Goal: Browse casually

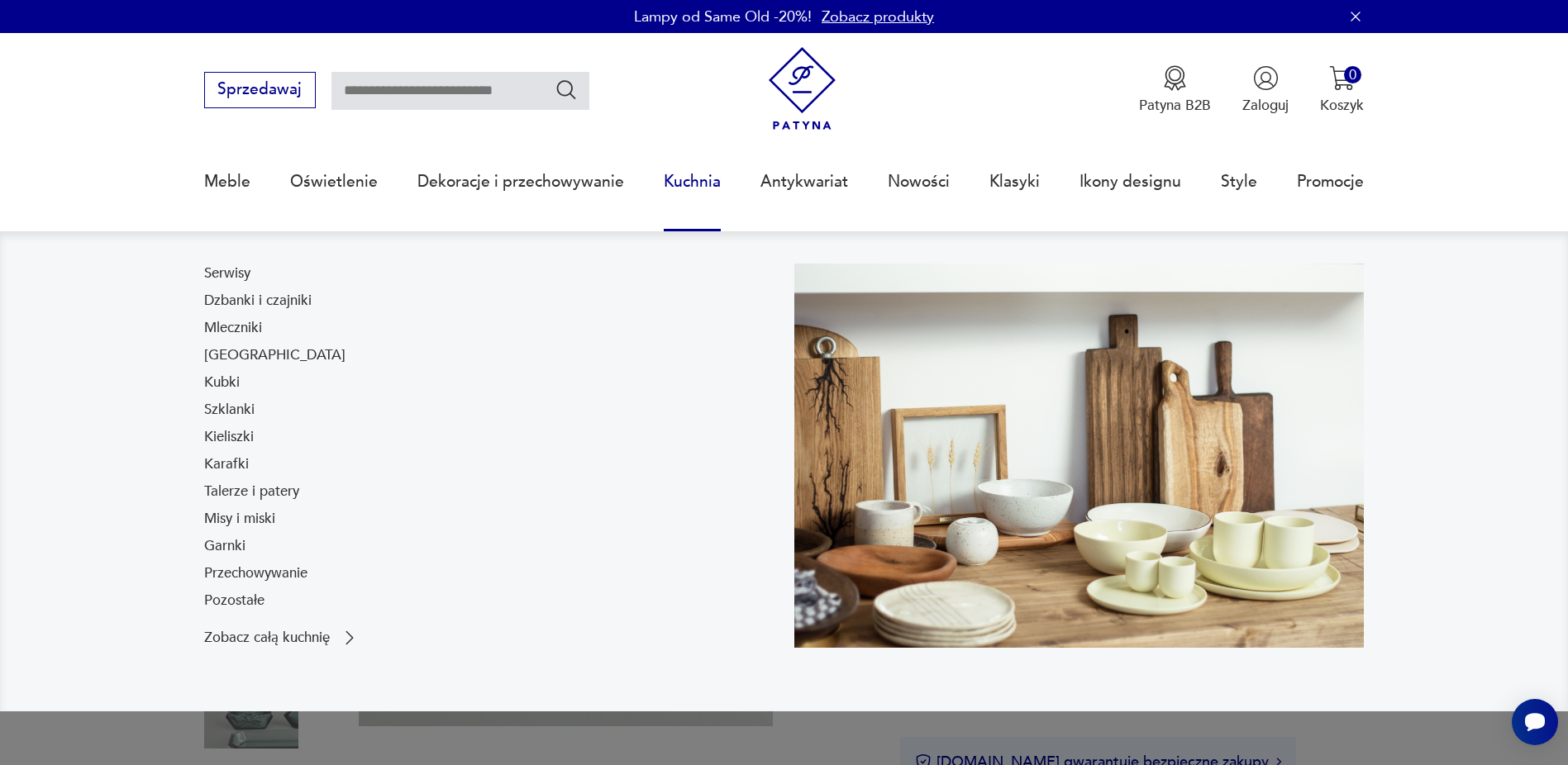
click at [1501, 345] on nav "Serwisy Dzbanki i czajniki Mleczniki Filiżanki Kubki Szklanki Kieliszki Karafki…" at bounding box center [784, 471] width 1568 height 479
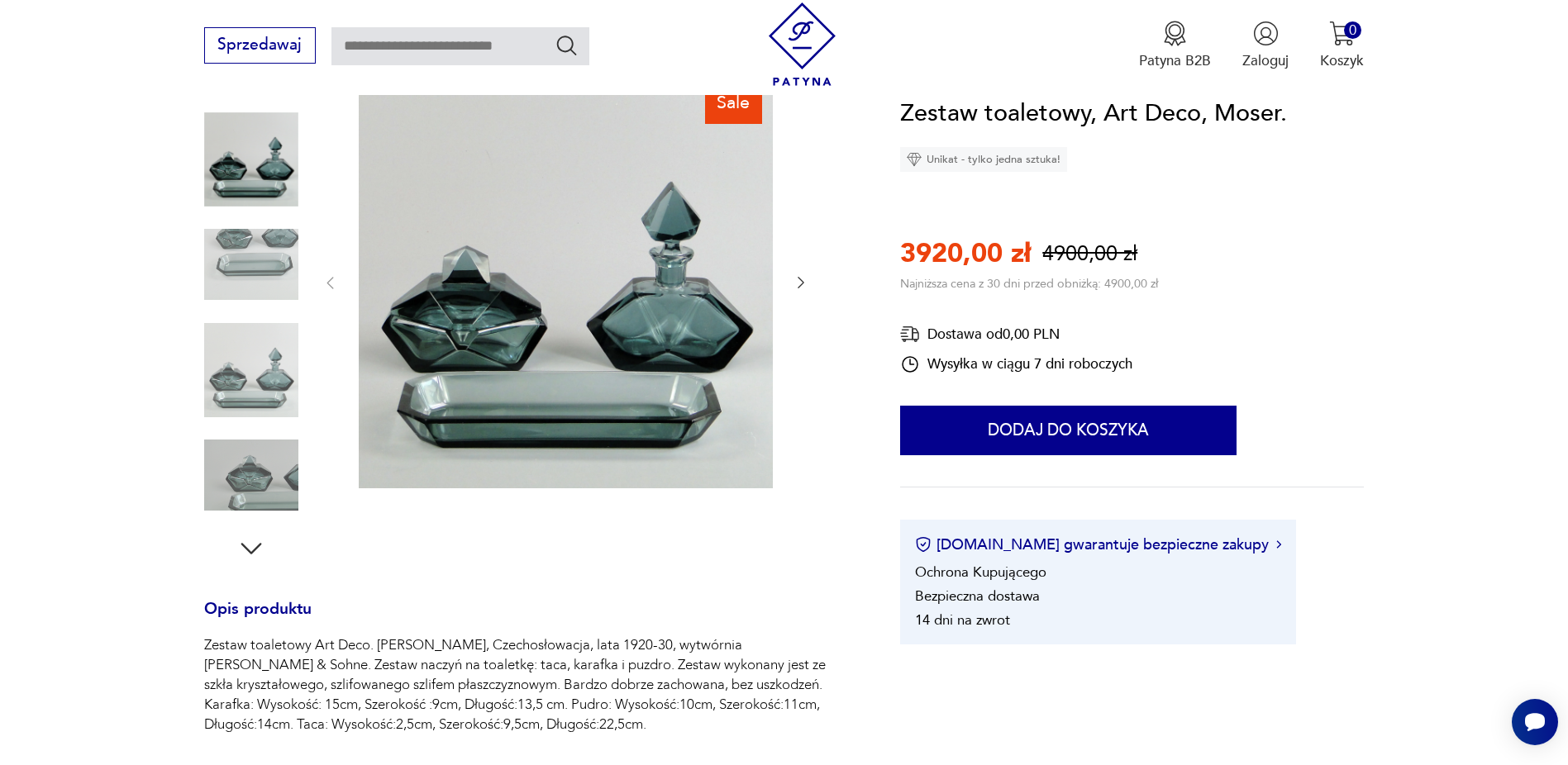
scroll to position [227, 0]
click at [240, 361] on img at bounding box center [250, 370] width 94 height 94
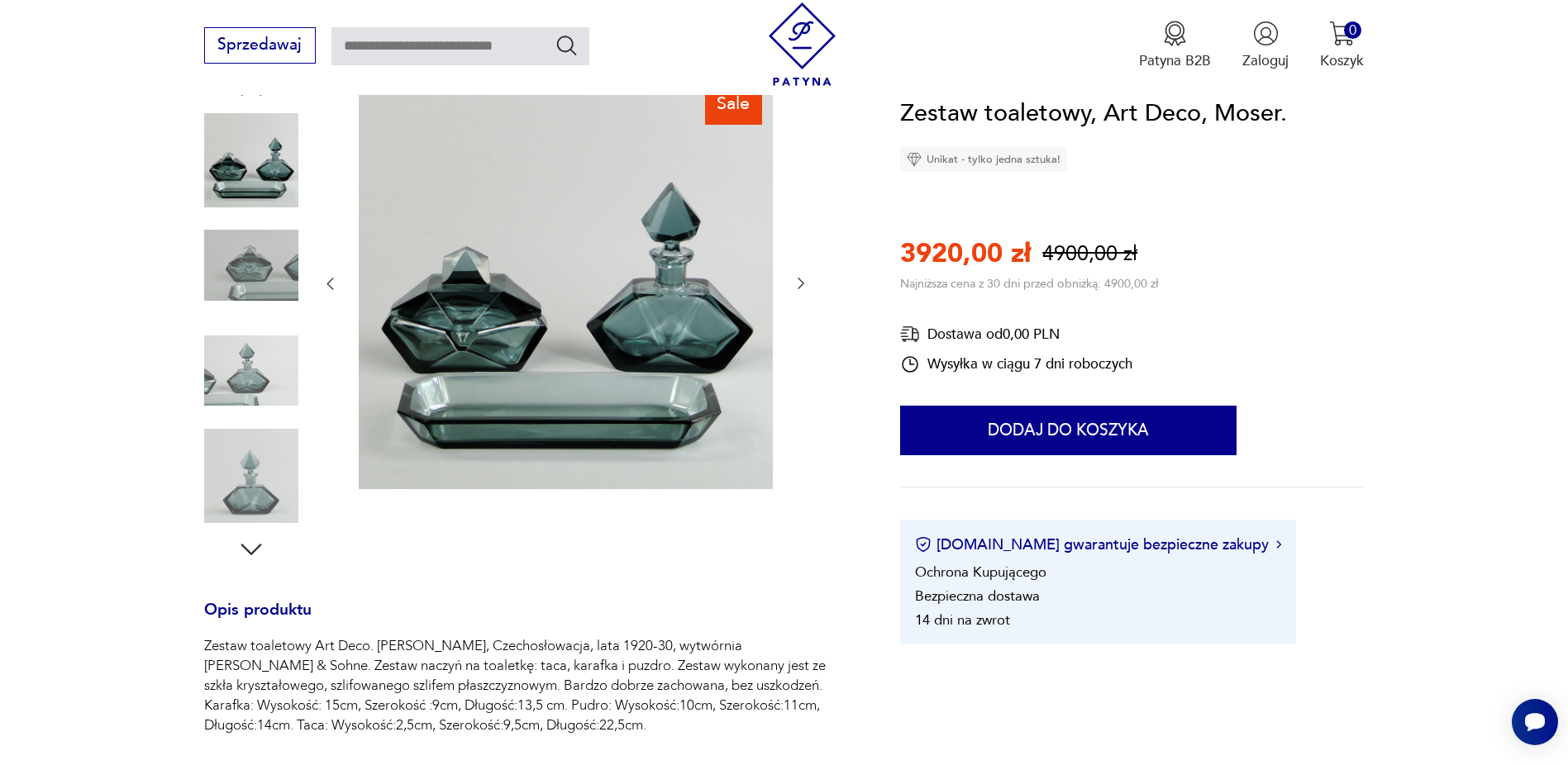
click at [240, 361] on img at bounding box center [250, 370] width 94 height 94
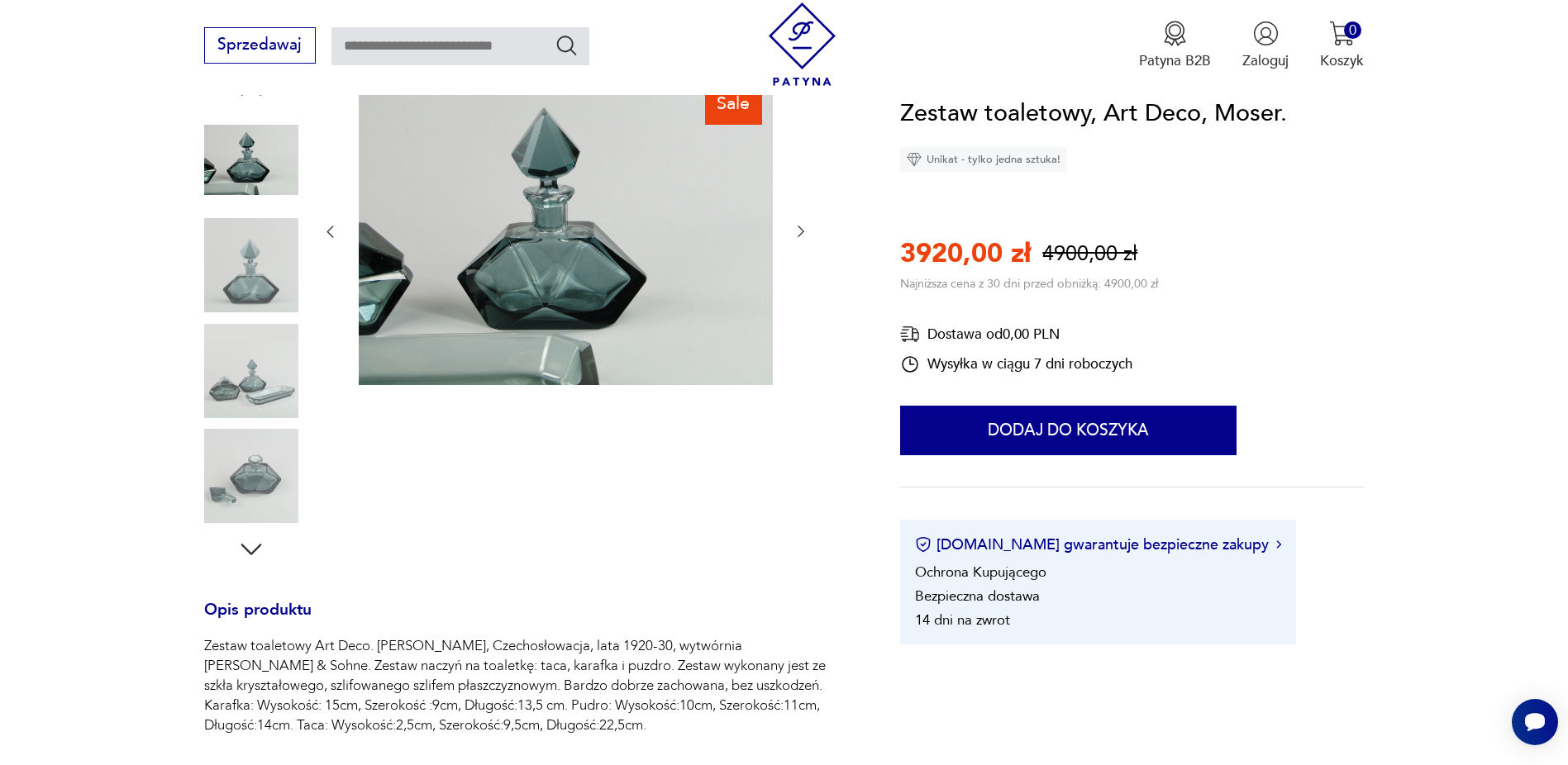
click at [242, 451] on img at bounding box center [250, 475] width 94 height 94
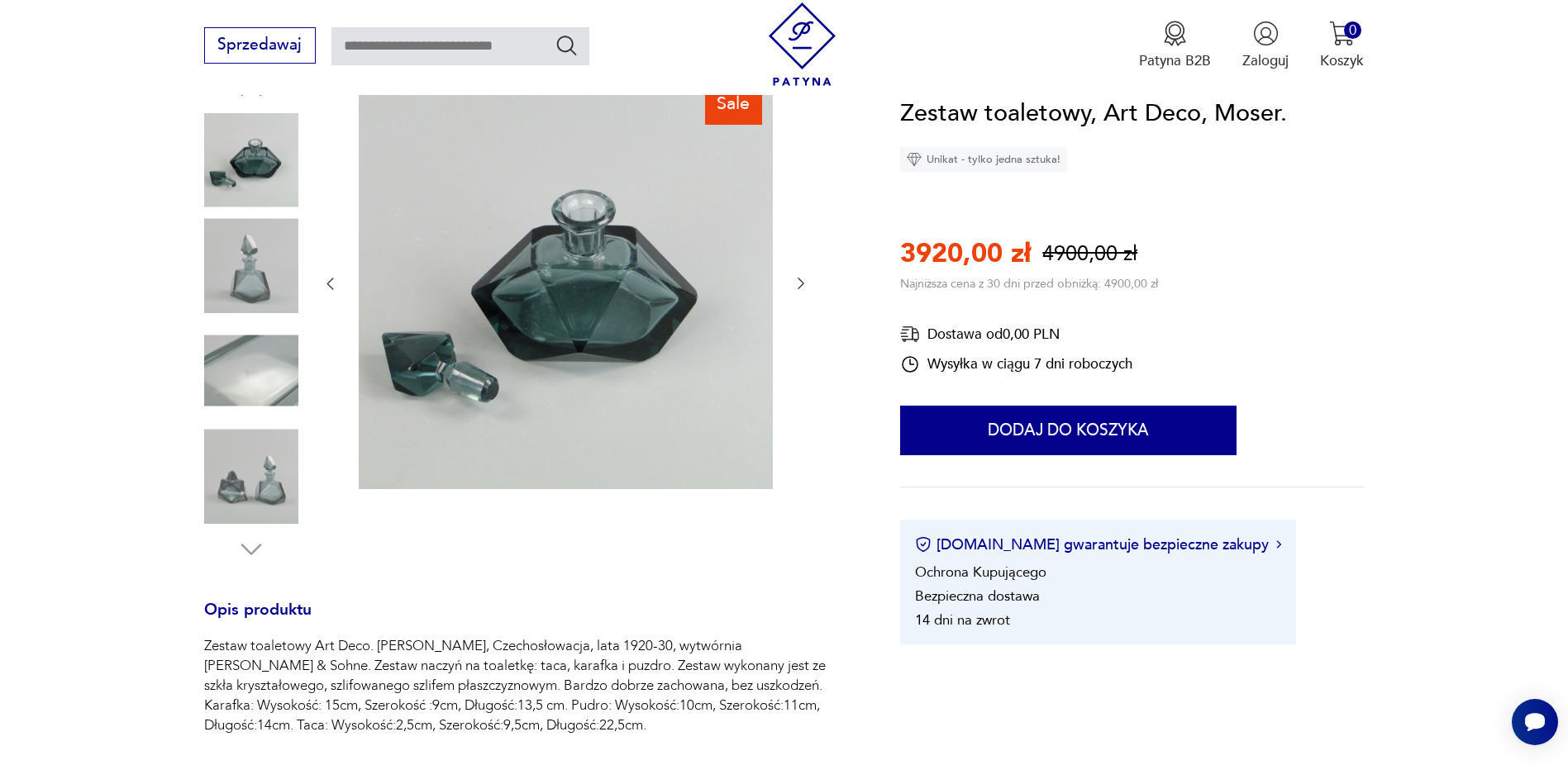
click at [248, 480] on img at bounding box center [250, 475] width 94 height 94
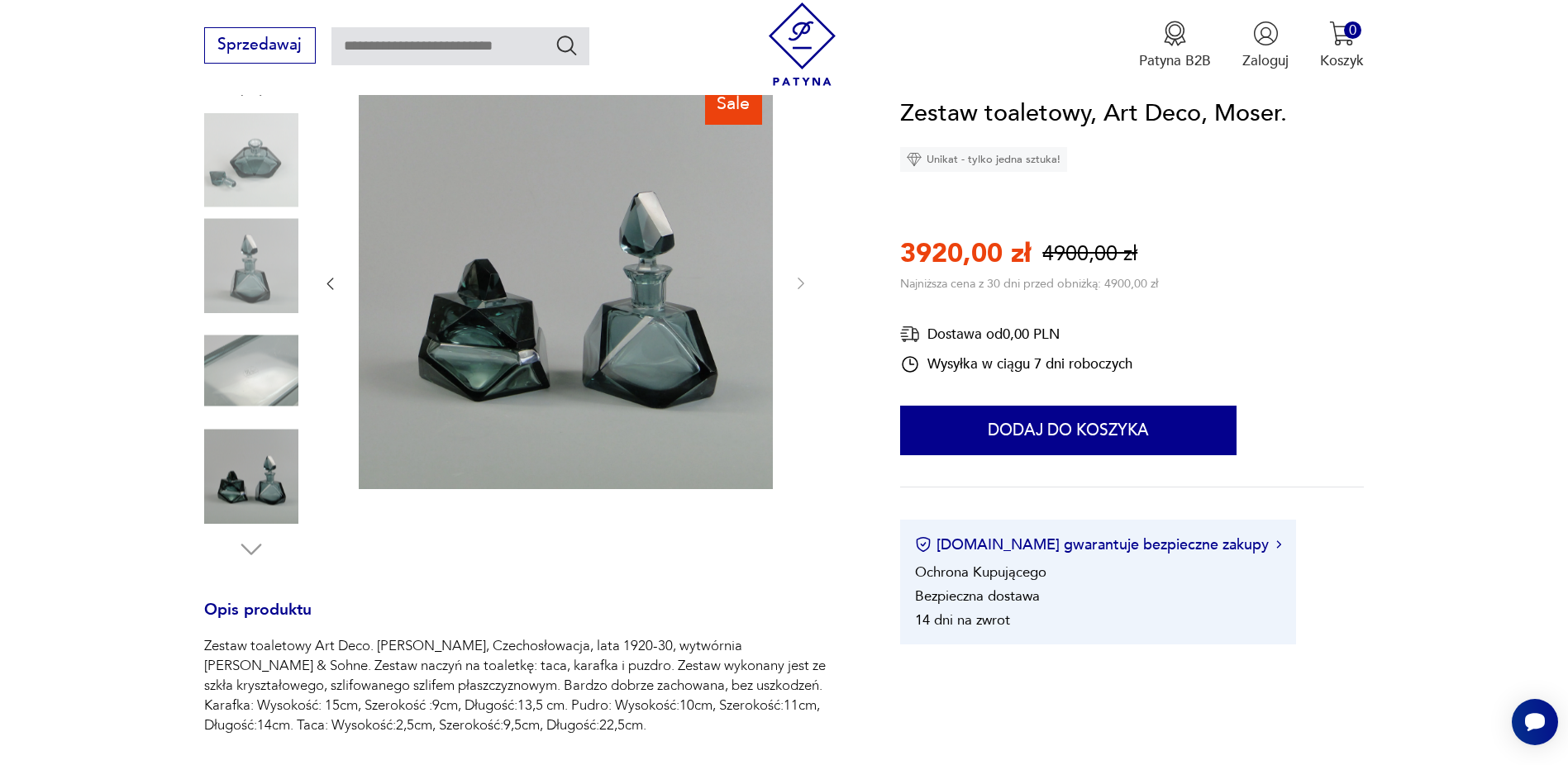
click at [248, 480] on img at bounding box center [250, 475] width 94 height 94
